Goal: Task Accomplishment & Management: Use online tool/utility

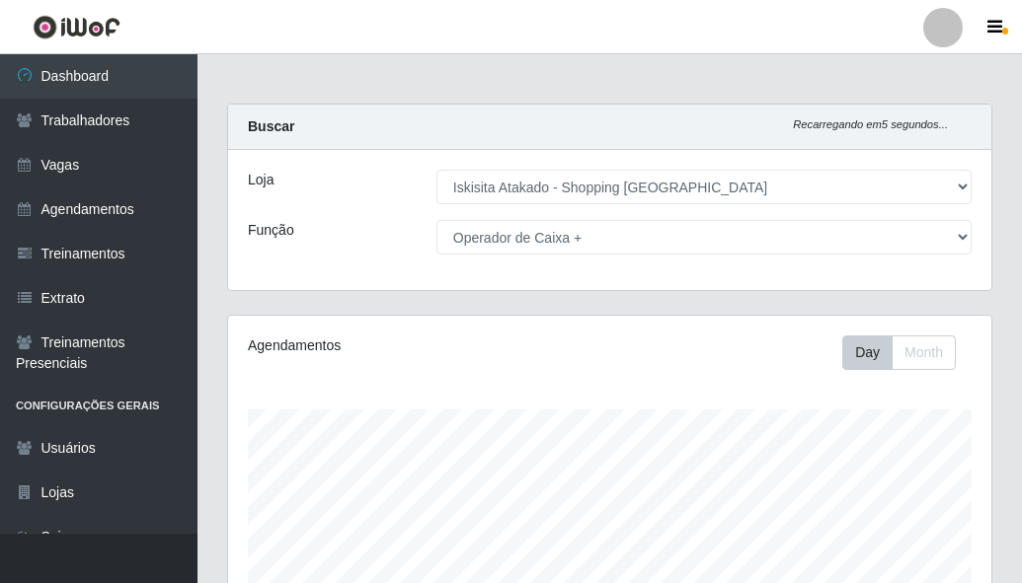
select select "424"
select select "72"
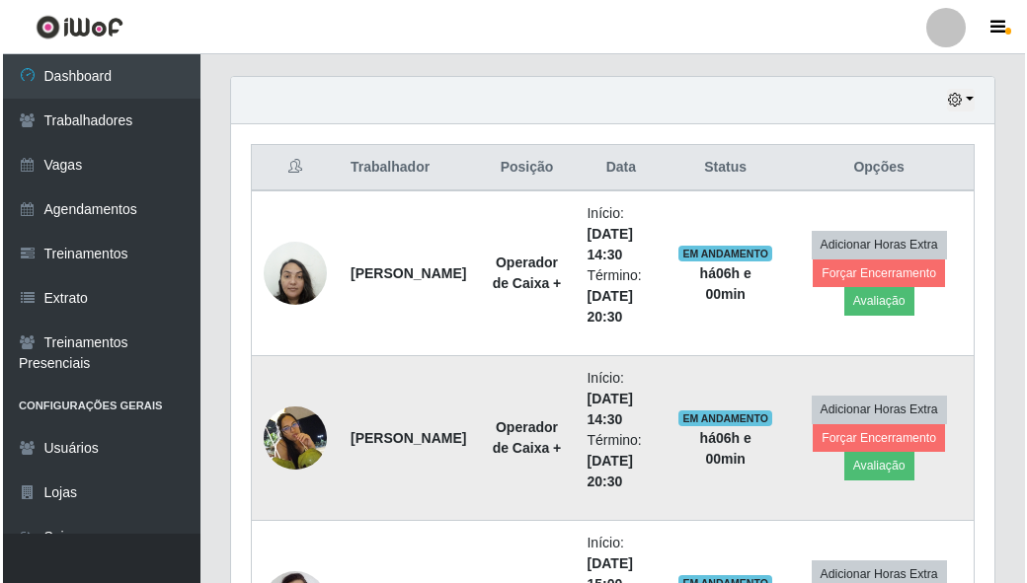
scroll to position [672, 0]
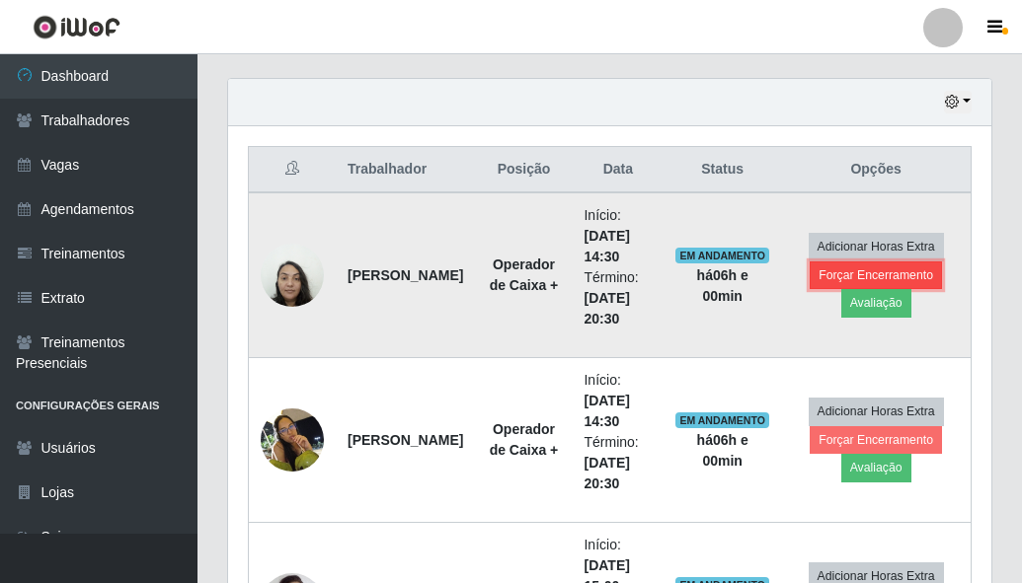
click at [895, 278] on button "Forçar Encerramento" at bounding box center [876, 276] width 132 height 28
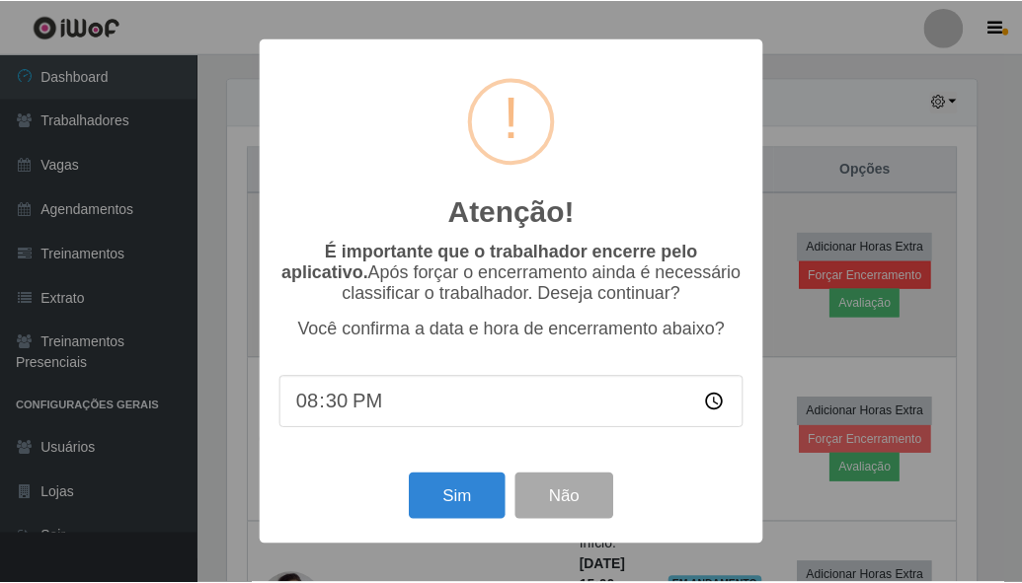
scroll to position [410, 753]
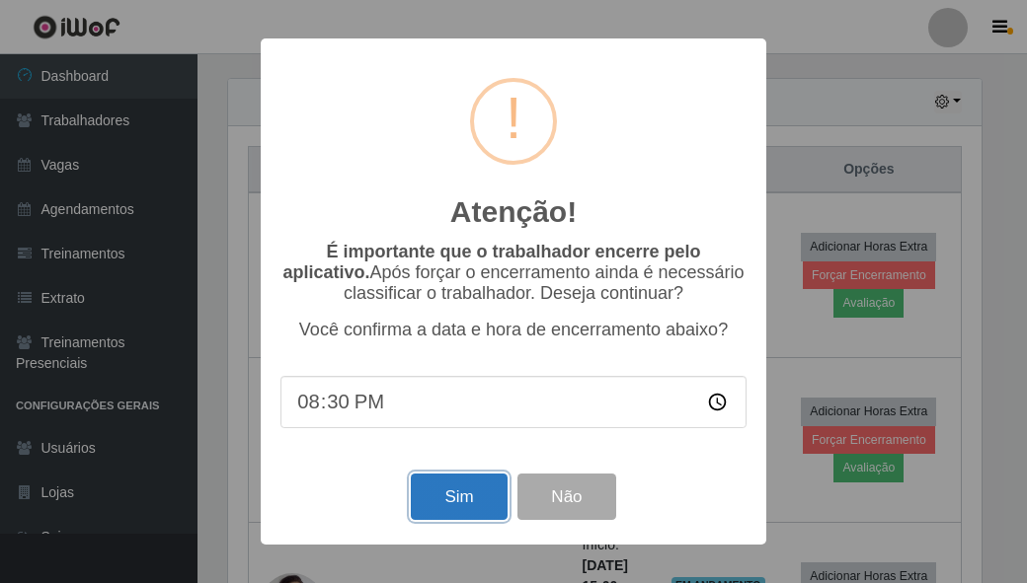
click at [453, 509] on button "Sim" at bounding box center [459, 497] width 96 height 46
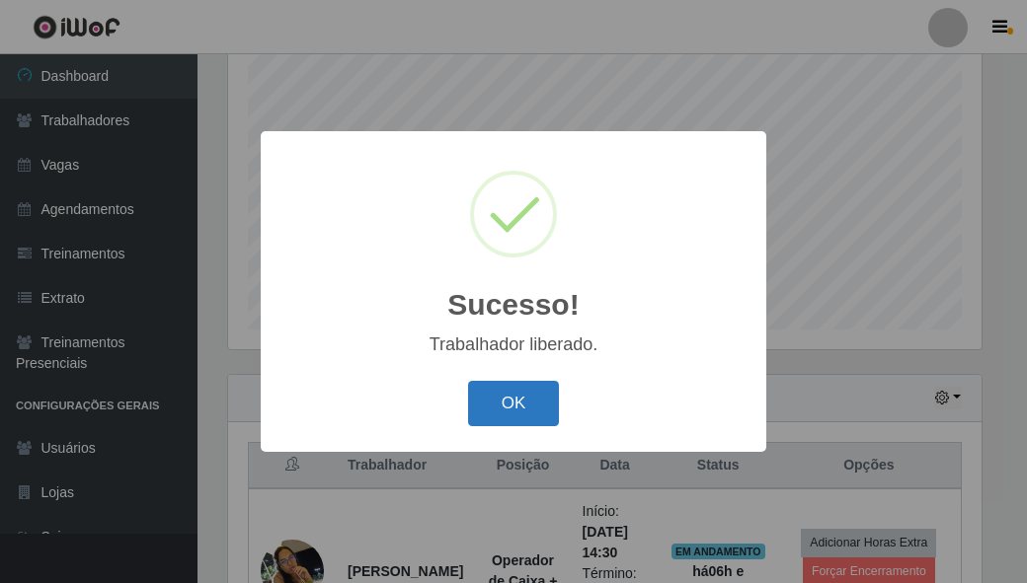
click at [515, 405] on button "OK" at bounding box center [514, 404] width 92 height 46
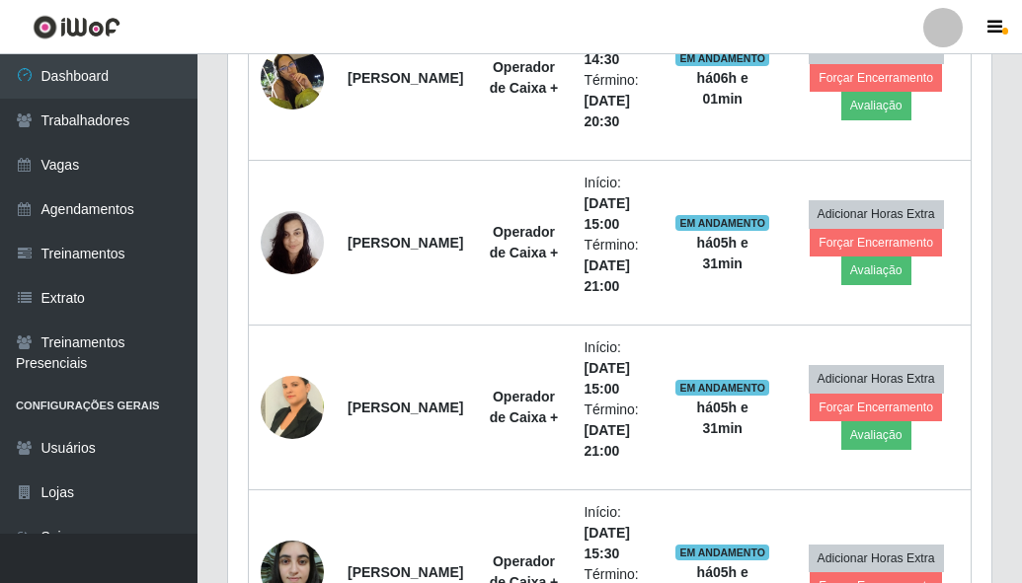
scroll to position [771, 0]
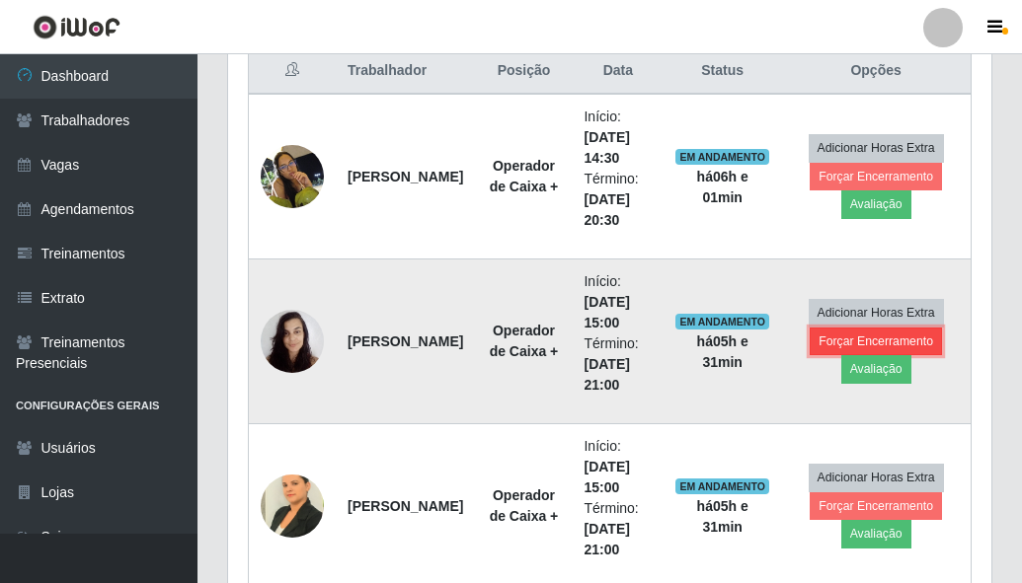
click at [851, 336] on button "Forçar Encerramento" at bounding box center [876, 342] width 132 height 28
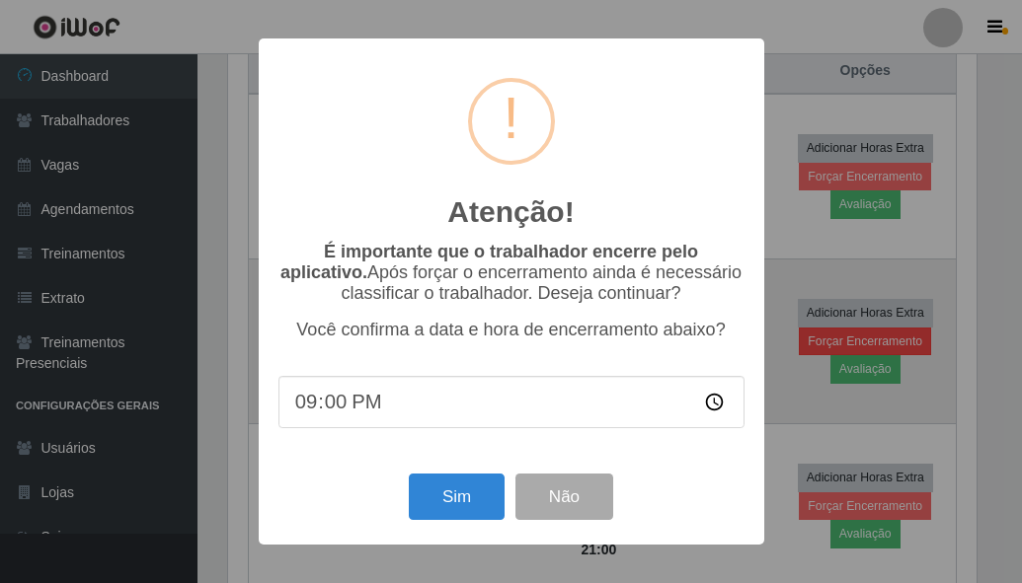
scroll to position [410, 753]
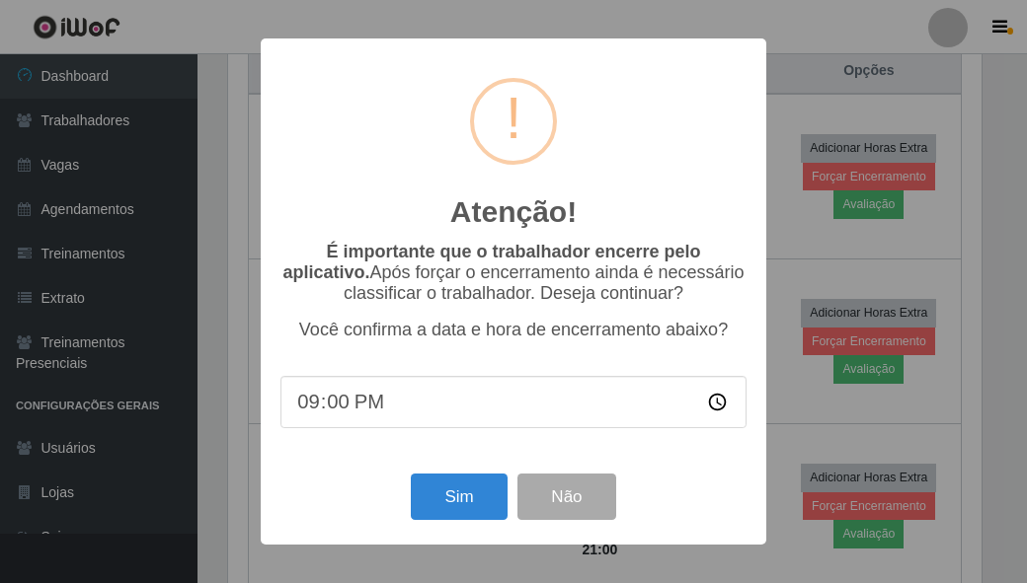
click at [828, 275] on div "Atenção! × É importante que o trabalhador encerre pelo aplicativo. Após forçar …" at bounding box center [513, 291] width 1027 height 583
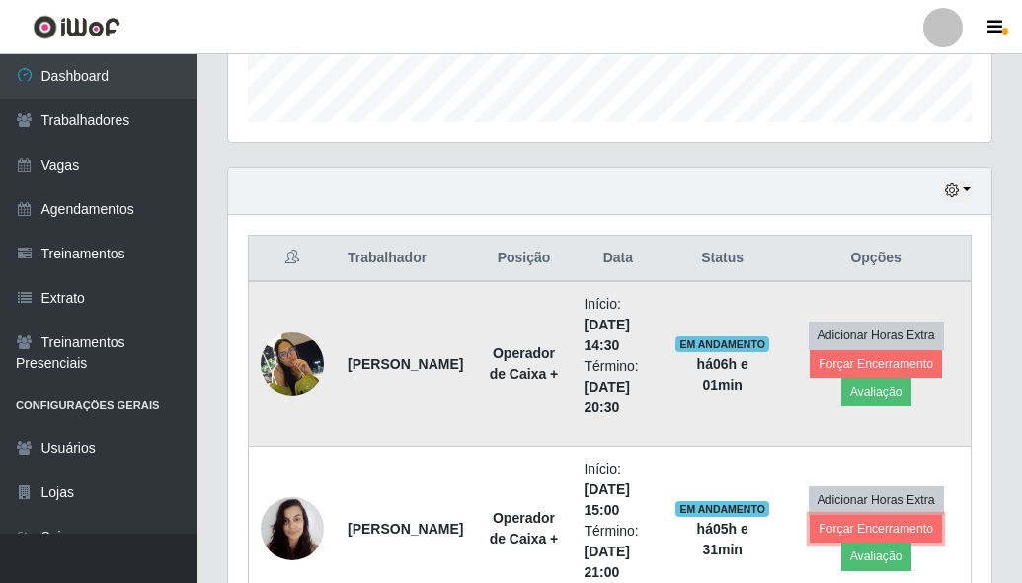
scroll to position [509, 0]
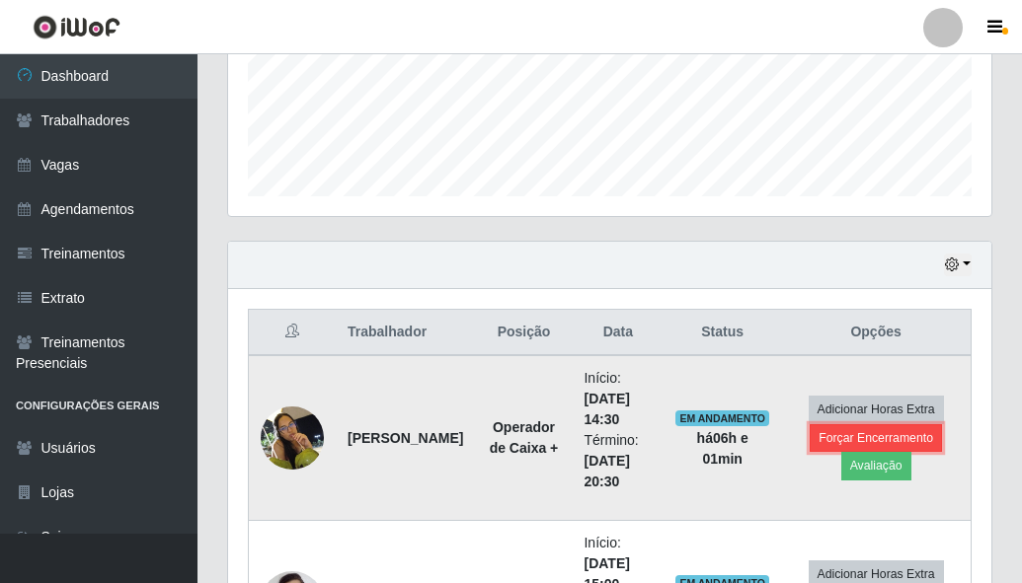
click at [853, 438] on button "Forçar Encerramento" at bounding box center [876, 439] width 132 height 28
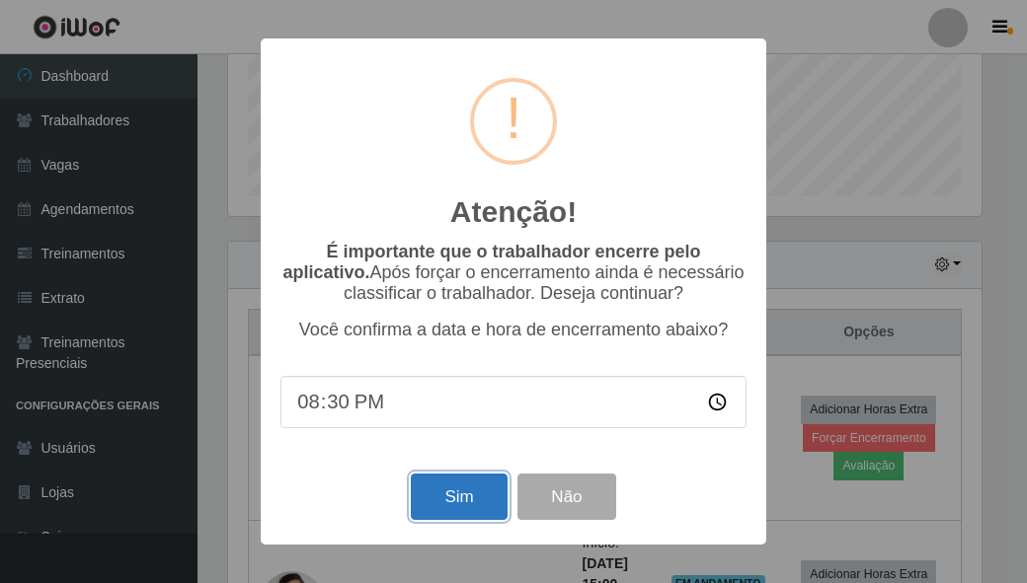
click at [445, 502] on button "Sim" at bounding box center [459, 497] width 96 height 46
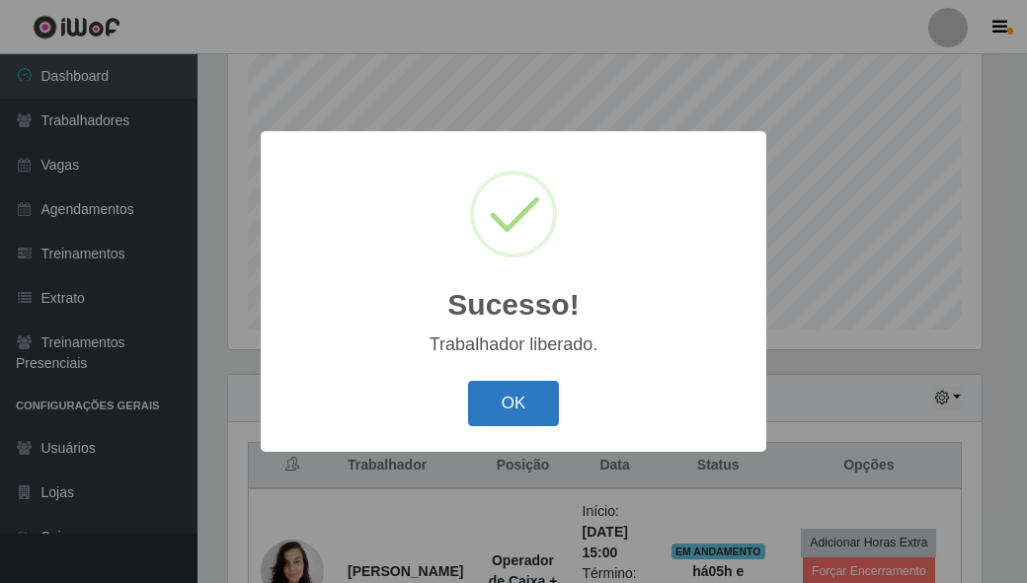
click at [512, 409] on button "OK" at bounding box center [514, 404] width 92 height 46
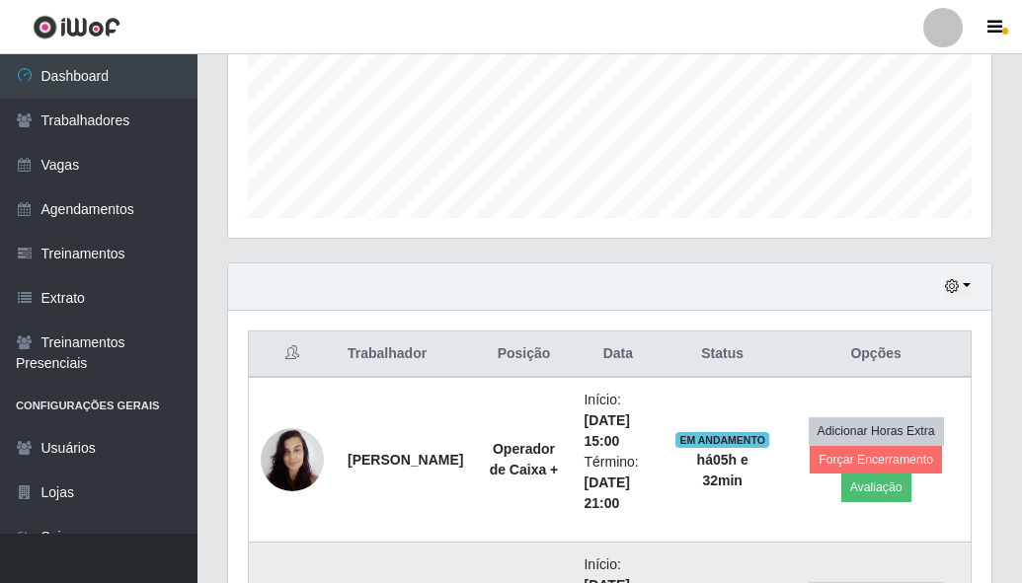
scroll to position [443, 0]
